Goal: Task Accomplishment & Management: Manage account settings

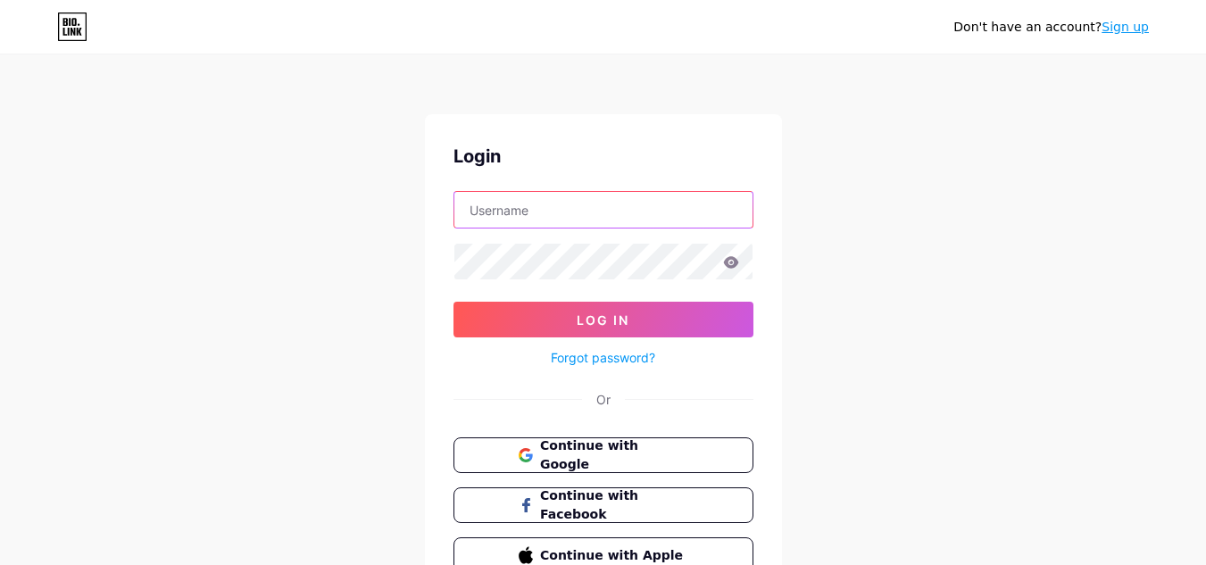
click at [519, 219] on input "text" at bounding box center [603, 210] width 298 height 36
paste input "FDCentralweb"
drag, startPoint x: 495, startPoint y: 209, endPoint x: 468, endPoint y: 212, distance: 27.9
click at [468, 212] on input "FDCentralweb" at bounding box center [603, 210] width 298 height 36
drag, startPoint x: 568, startPoint y: 212, endPoint x: 445, endPoint y: 212, distance: 122.3
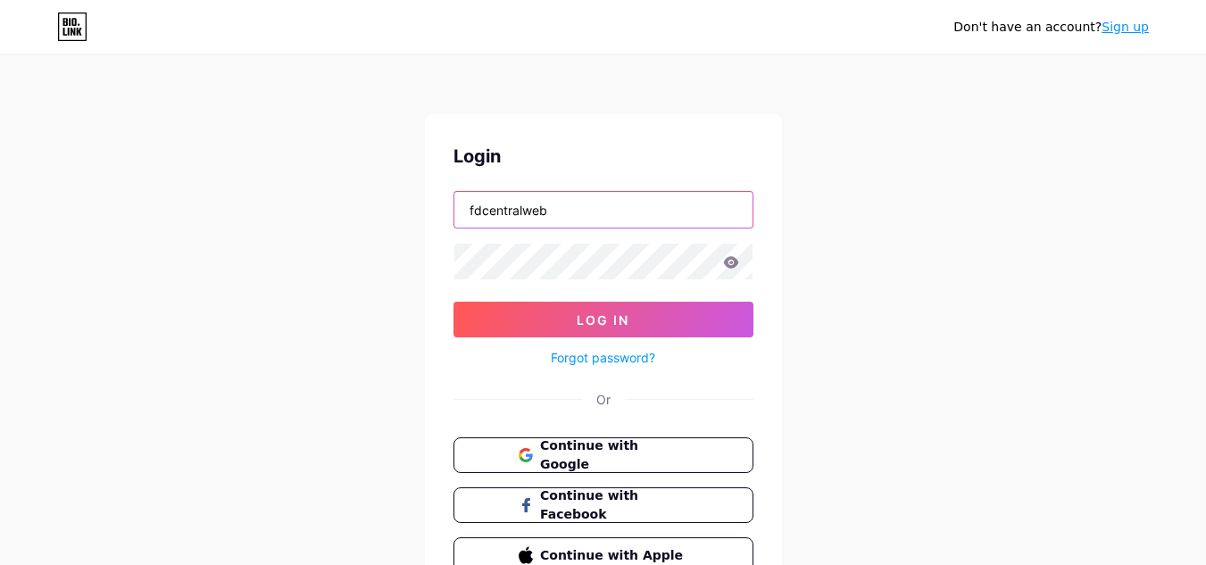
click at [445, 212] on div "Login fdcentralweb Log In Forgot password? Or Continue with Google Continue wit…" at bounding box center [603, 357] width 357 height 487
type input "fdcentralweb"
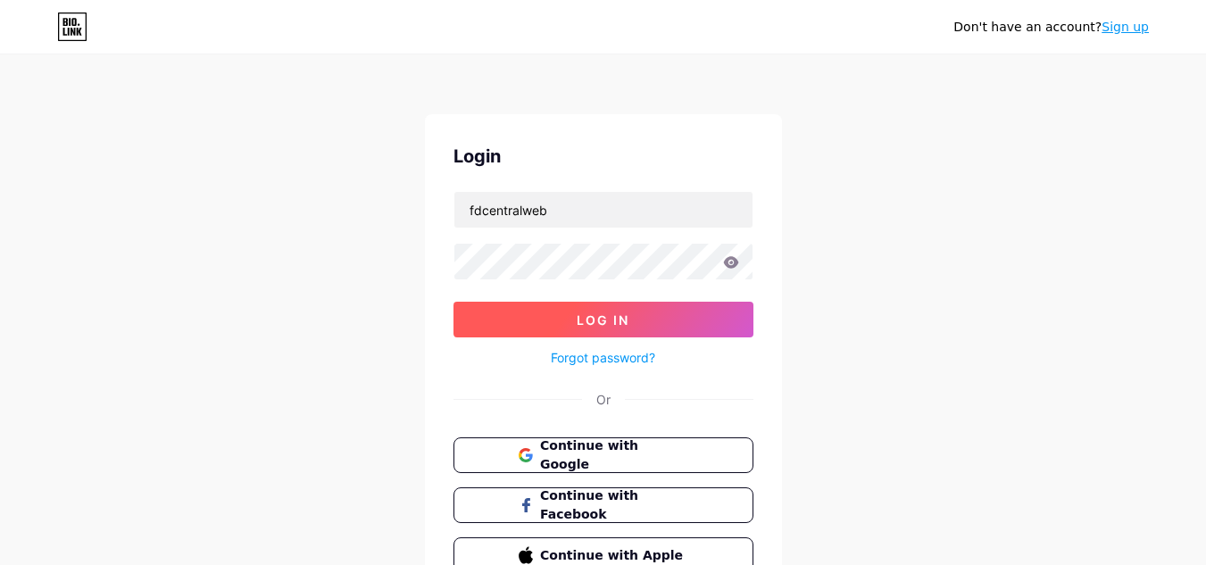
click at [610, 320] on span "Log In" at bounding box center [603, 319] width 53 height 15
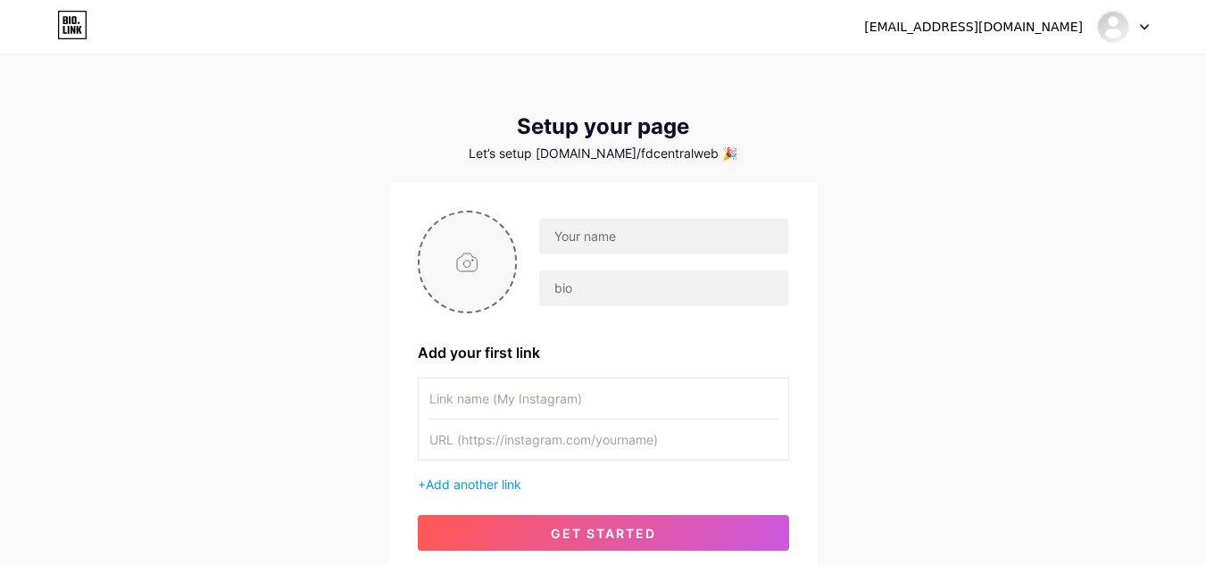
click at [473, 281] on input "file" at bounding box center [468, 261] width 96 height 99
type input "C:\fakepath\200.jpg"
click at [626, 238] on input "text" at bounding box center [663, 237] width 248 height 36
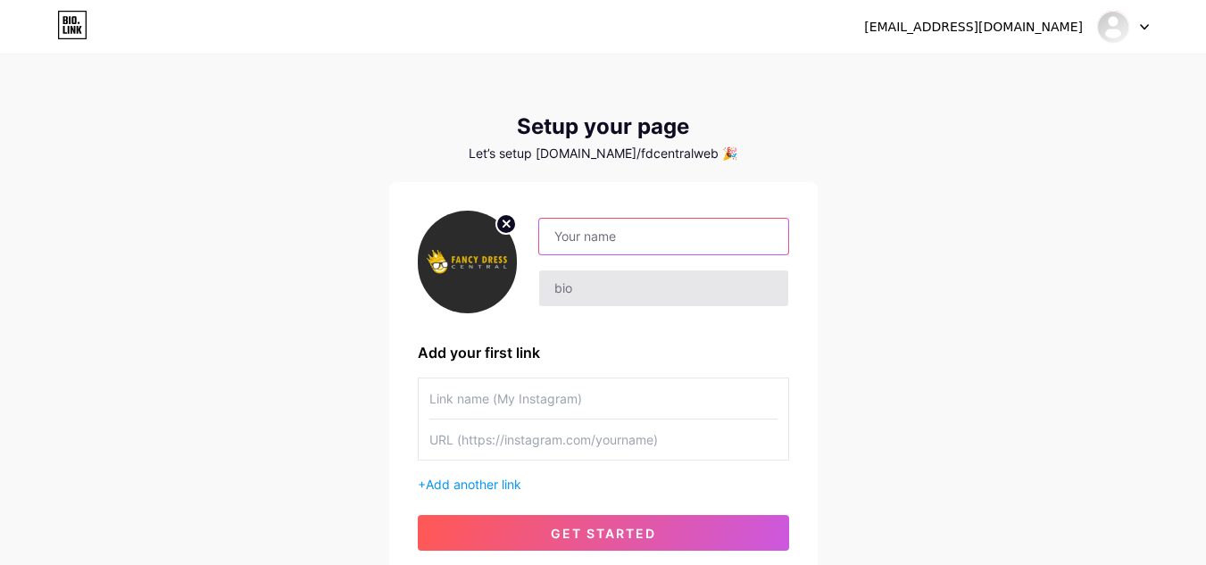
paste input "F D Central"
type input "F D Central"
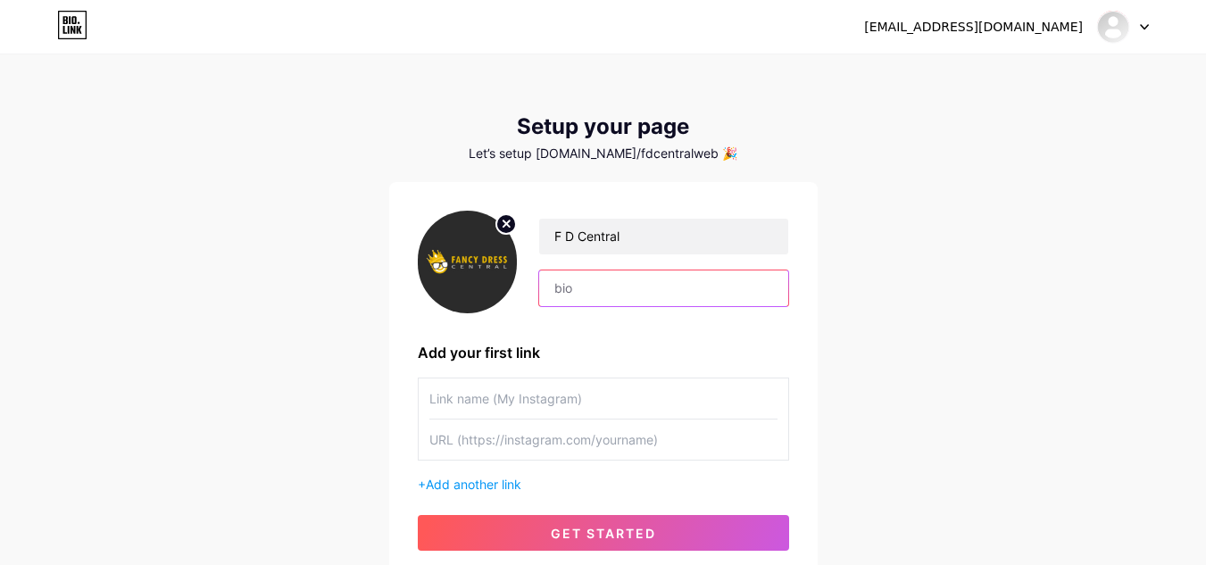
click at [595, 287] on input "text" at bounding box center [663, 289] width 248 height 36
paste input "Fancy Dress Central is your one-stop shop for costumes, accessories, and party …"
type input "Fancy Dress Central is your one-stop shop for costumes, accessories, and party …"
click at [518, 403] on input "text" at bounding box center [603, 399] width 348 height 40
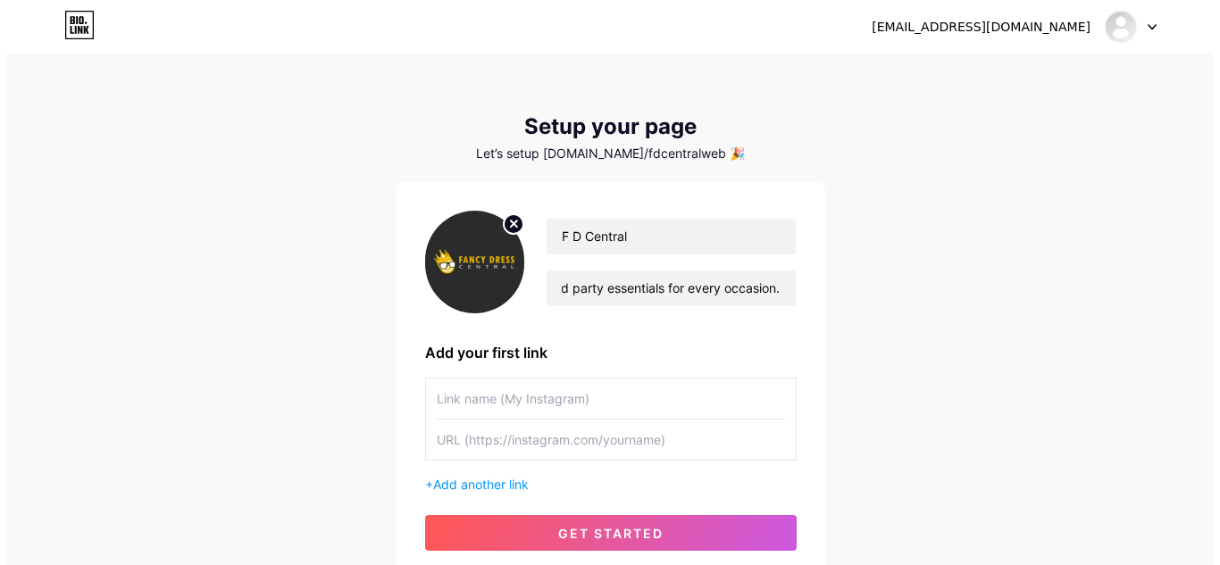
scroll to position [0, 0]
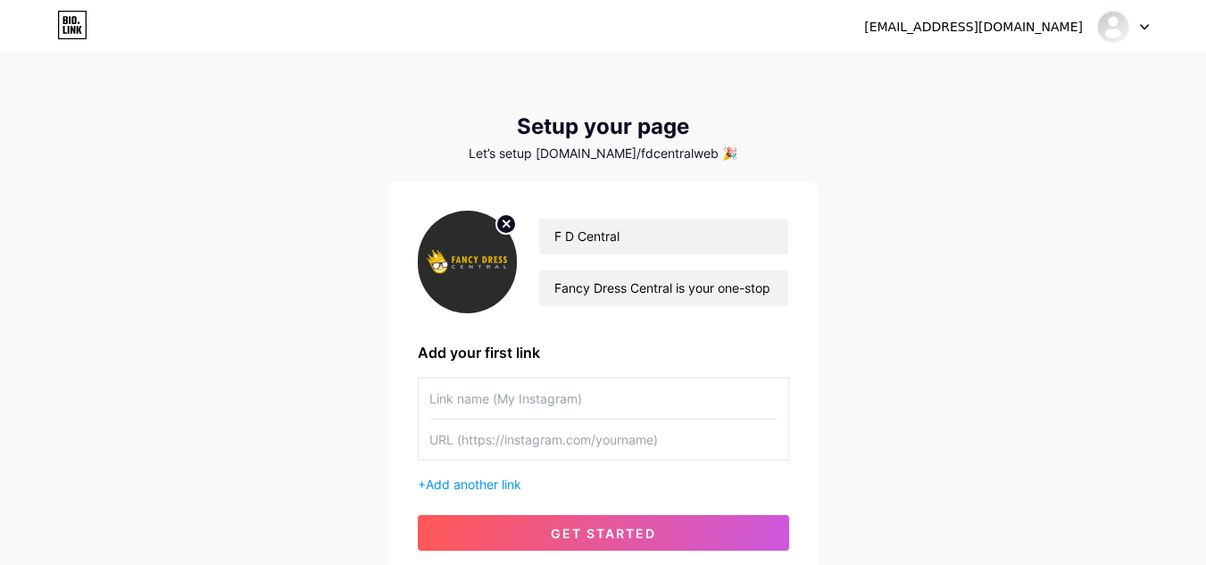
paste input "[DATE]"
type input "[DATE]"
click at [533, 453] on input "text" at bounding box center [603, 440] width 348 height 40
paste input "[URL][DOMAIN_NAME]"
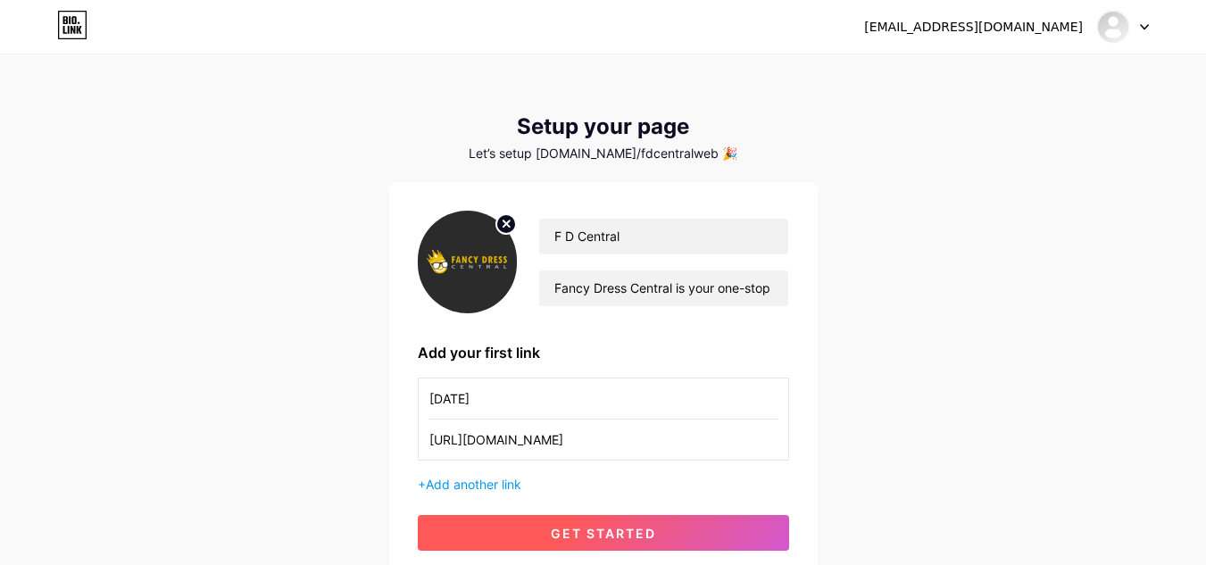
type input "[URL][DOMAIN_NAME]"
click at [604, 523] on button "get started" at bounding box center [603, 533] width 371 height 36
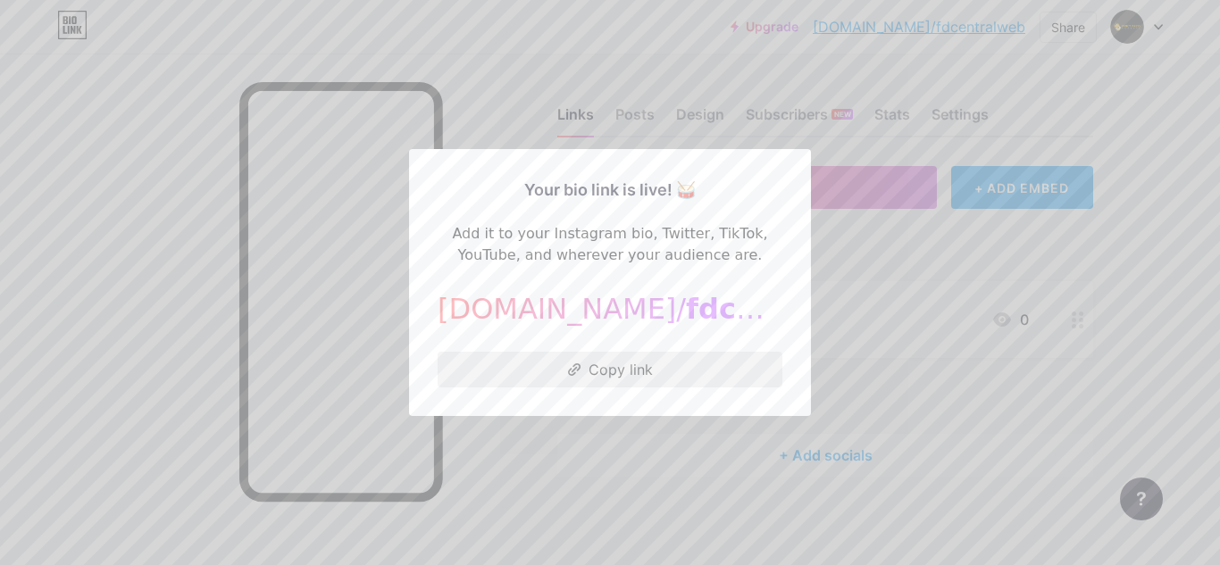
click at [601, 379] on button "Copy link" at bounding box center [609, 370] width 345 height 36
